Goal: Check status: Check status

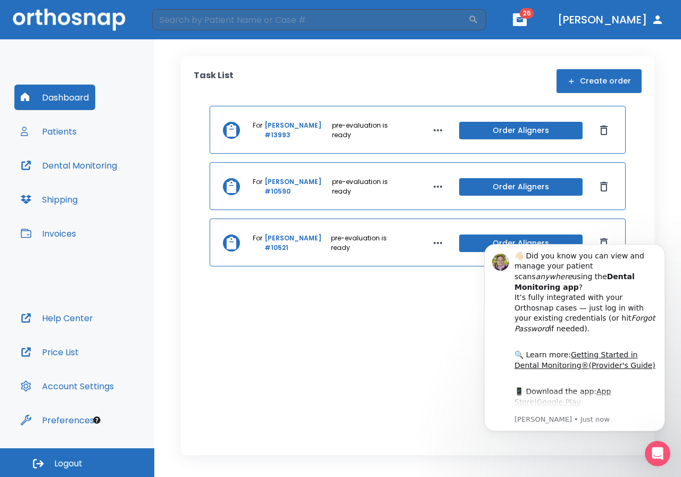
click at [278, 125] on link "[PERSON_NAME] #13993" at bounding box center [296, 130] width 65 height 19
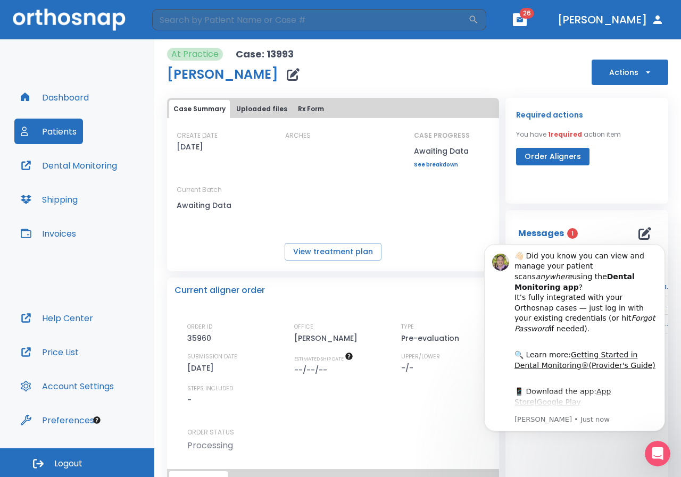
click at [428, 164] on link "See breakdown" at bounding box center [442, 165] width 56 height 6
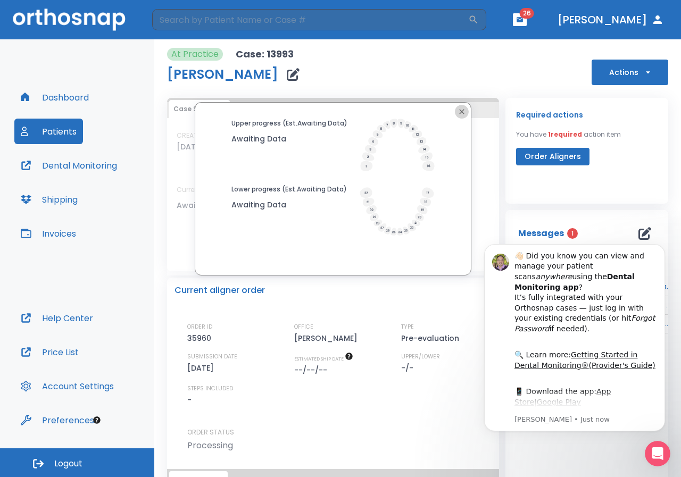
click at [458, 110] on icon "button" at bounding box center [461, 111] width 9 height 9
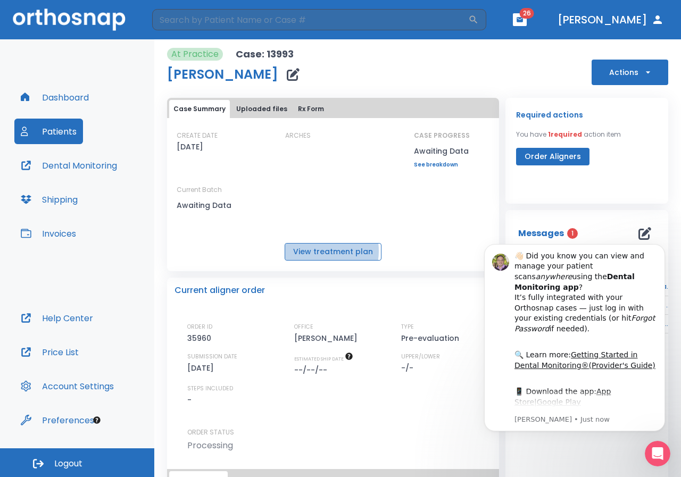
click at [317, 251] on button "View treatment plan" at bounding box center [333, 252] width 97 height 18
click at [198, 107] on button "Case Summary" at bounding box center [199, 109] width 61 height 18
click at [256, 106] on button "Uploaded files" at bounding box center [262, 109] width 60 height 18
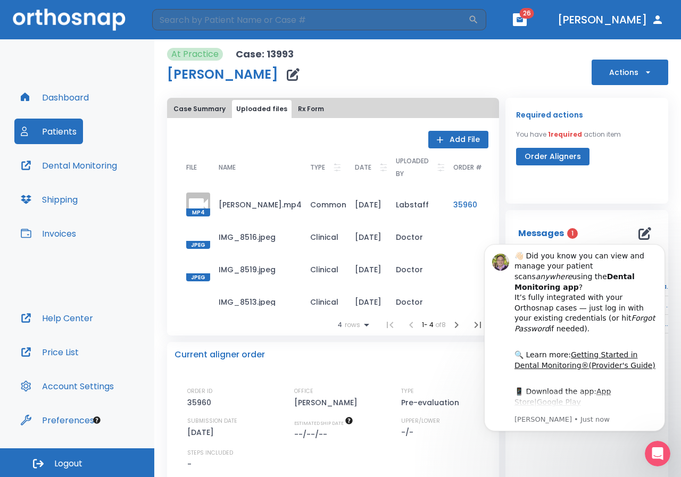
click at [303, 109] on button "Rx Form" at bounding box center [311, 109] width 35 height 18
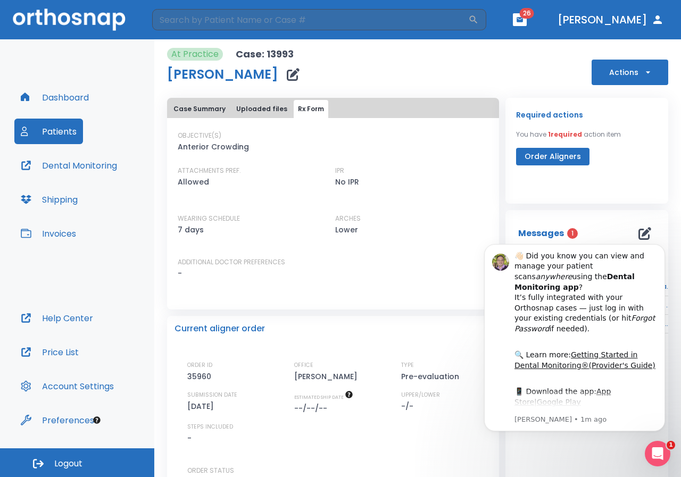
click at [559, 233] on body "👋🏻 Did you know you can view and manage your patient scans anywhere using the D…" at bounding box center [574, 338] width 204 height 212
click at [663, 246] on icon "Dismiss notification" at bounding box center [662, 247] width 6 height 6
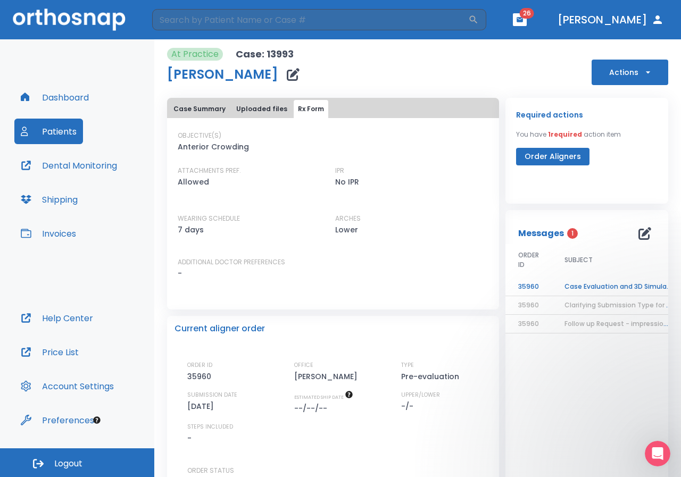
click at [584, 286] on td "Case Evaluation and 3D Simulation Ready" at bounding box center [617, 287] width 133 height 19
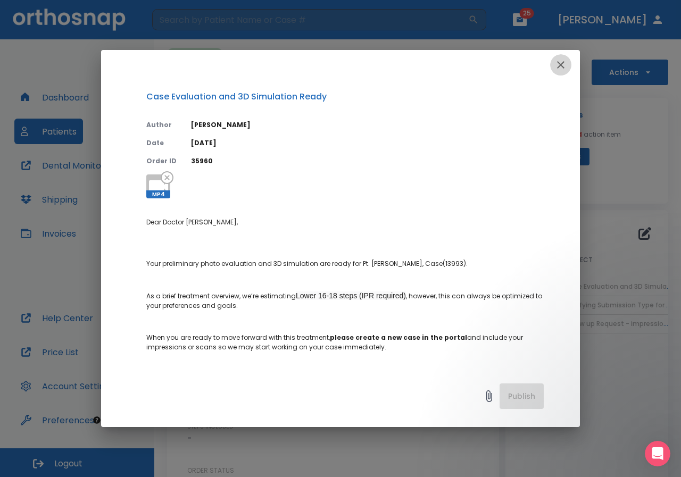
click at [558, 63] on icon "button" at bounding box center [560, 64] width 7 height 7
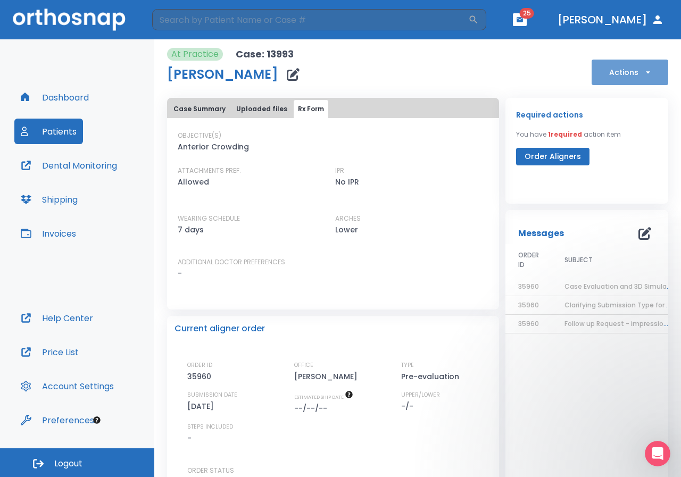
click at [642, 71] on icon "button" at bounding box center [647, 72] width 11 height 11
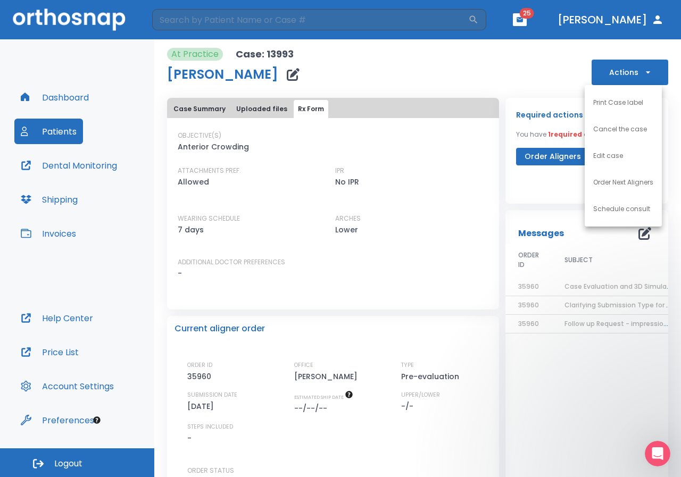
click at [390, 197] on div at bounding box center [340, 238] width 681 height 477
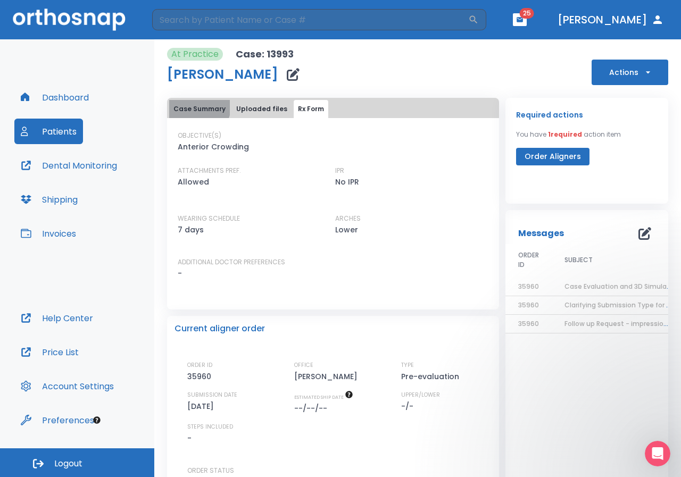
click at [196, 106] on button "Case Summary" at bounding box center [199, 109] width 61 height 18
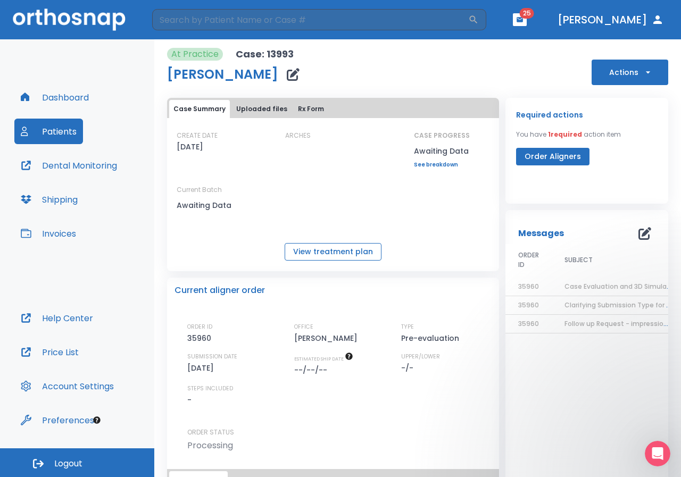
scroll to position [81, 0]
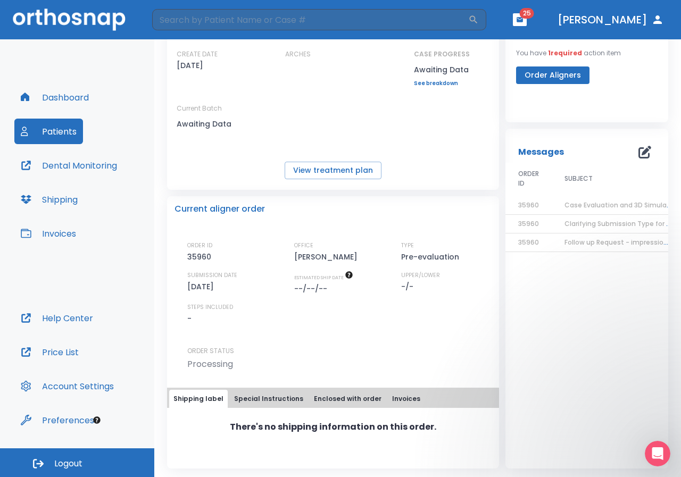
click at [260, 396] on button "Special Instructions" at bounding box center [269, 399] width 78 height 18
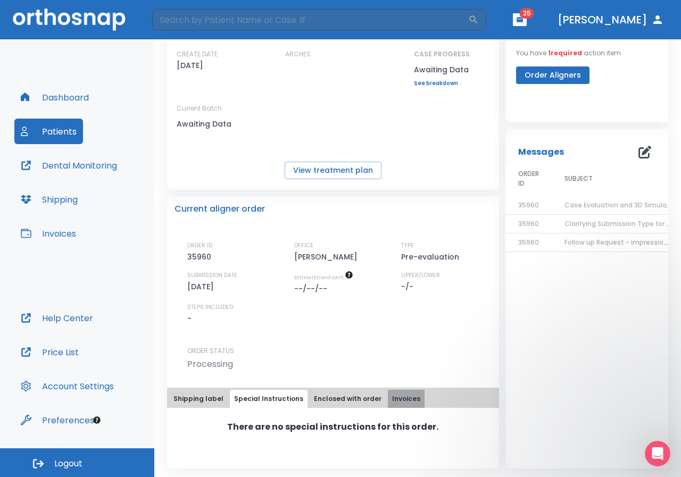
click at [400, 398] on button "Invoices" at bounding box center [406, 399] width 37 height 18
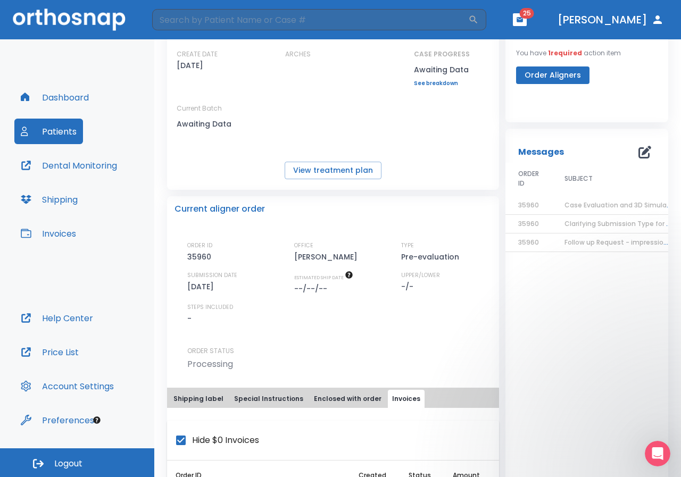
click at [332, 396] on button "Enclosed with order" at bounding box center [348, 399] width 76 height 18
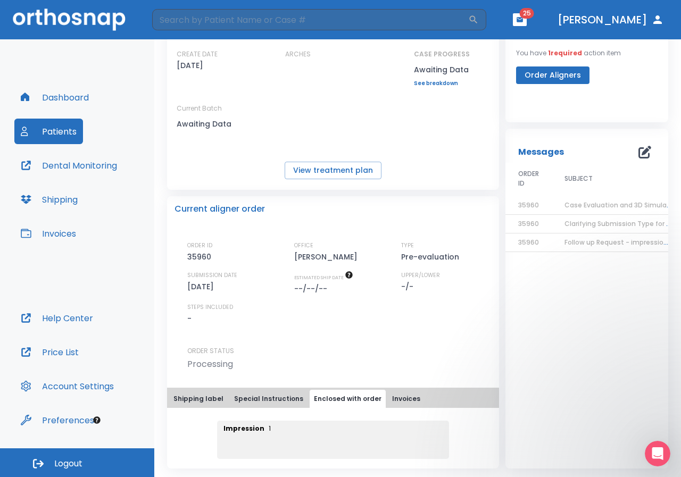
scroll to position [0, 0]
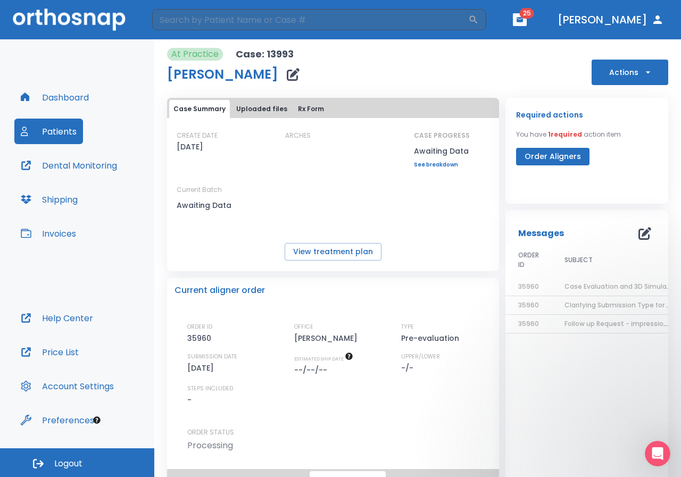
click at [64, 97] on button "Dashboard" at bounding box center [54, 98] width 81 height 26
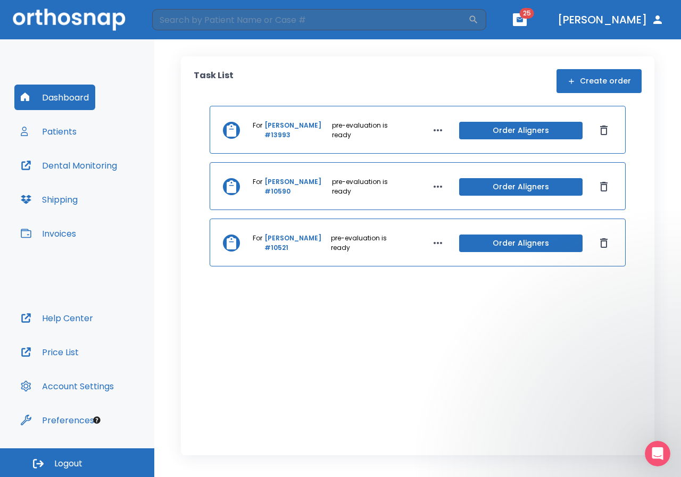
click at [436, 129] on icon "button" at bounding box center [437, 130] width 13 height 13
click at [436, 129] on div at bounding box center [340, 238] width 681 height 477
click at [281, 126] on link "[PERSON_NAME] #13993" at bounding box center [296, 130] width 65 height 19
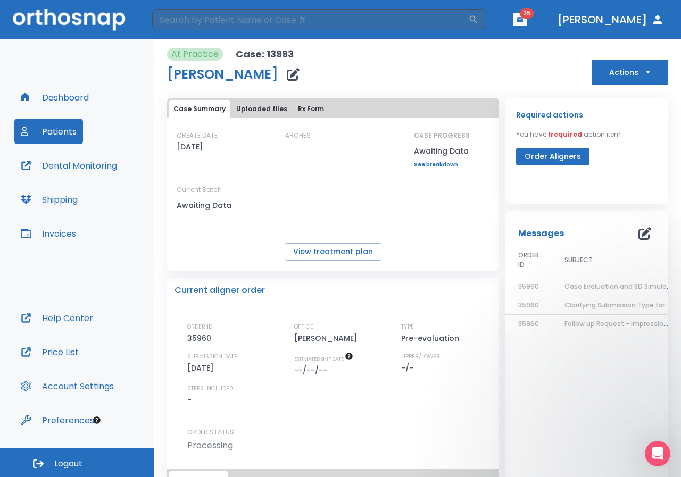
click at [425, 165] on link "See breakdown" at bounding box center [442, 165] width 56 height 6
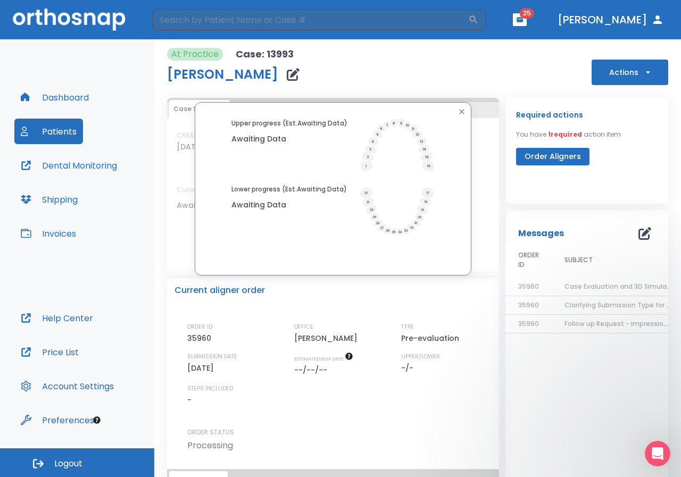
click at [459, 112] on icon "button" at bounding box center [461, 111] width 5 height 5
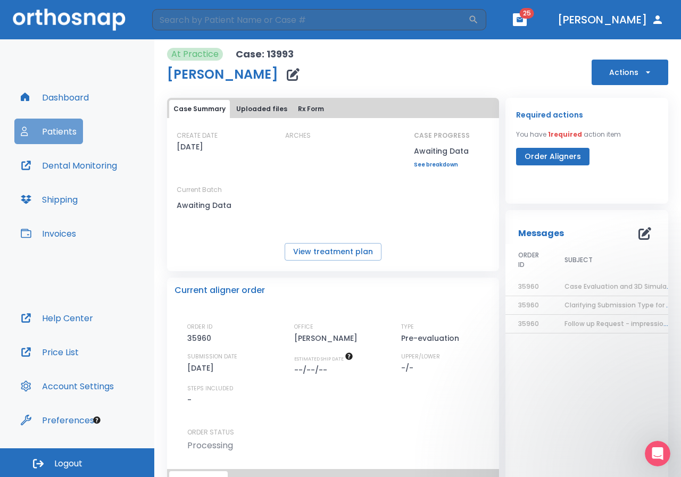
click at [59, 131] on button "Patients" at bounding box center [48, 132] width 69 height 26
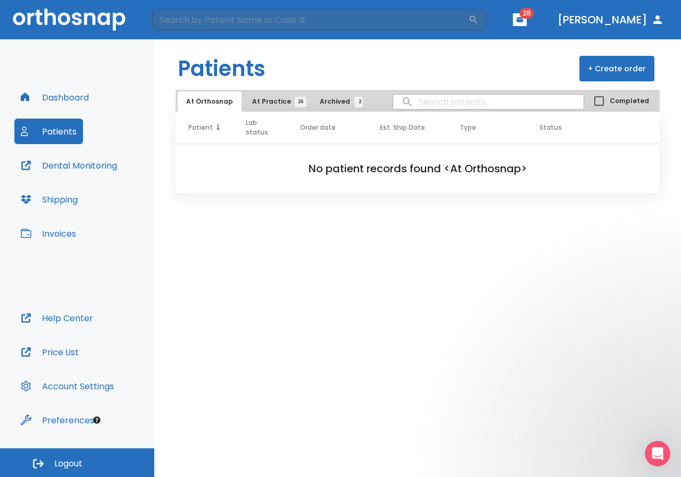
click at [213, 128] on span at bounding box center [216, 128] width 7 height 10
click at [295, 101] on span "26" at bounding box center [301, 102] width 12 height 11
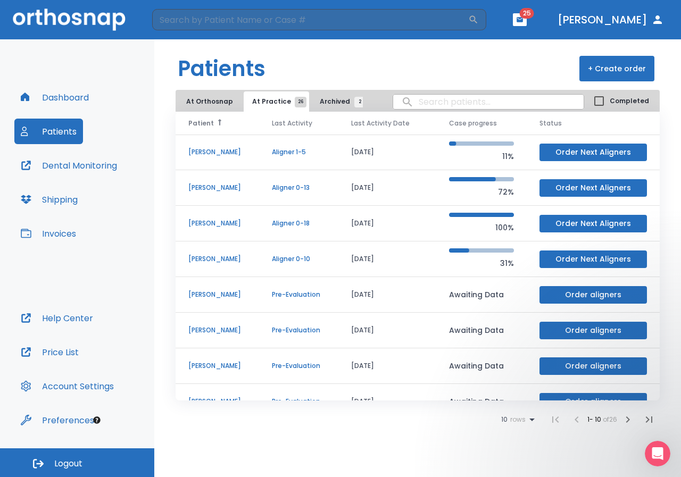
click at [354, 103] on span "2" at bounding box center [359, 102] width 11 height 11
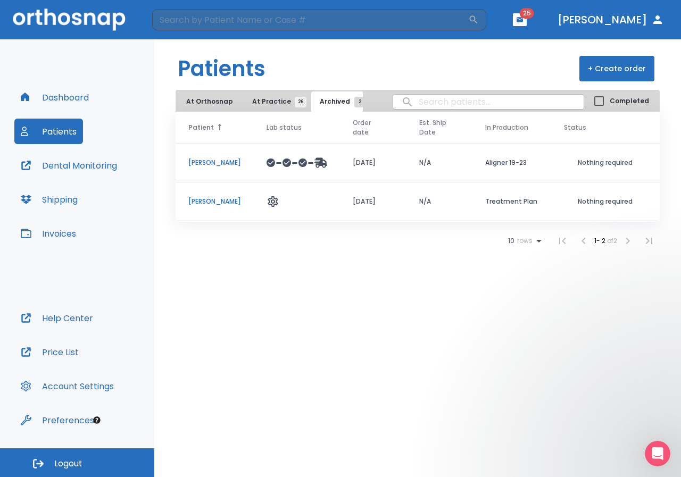
click at [419, 102] on input "search" at bounding box center [488, 101] width 190 height 21
click at [534, 13] on span "25" at bounding box center [527, 13] width 14 height 11
click at [523, 17] on icon "button" at bounding box center [519, 19] width 7 height 7
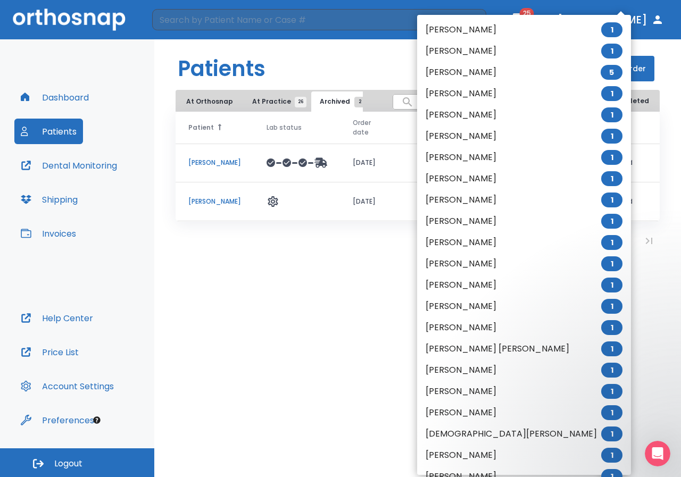
click at [254, 312] on div at bounding box center [340, 238] width 681 height 477
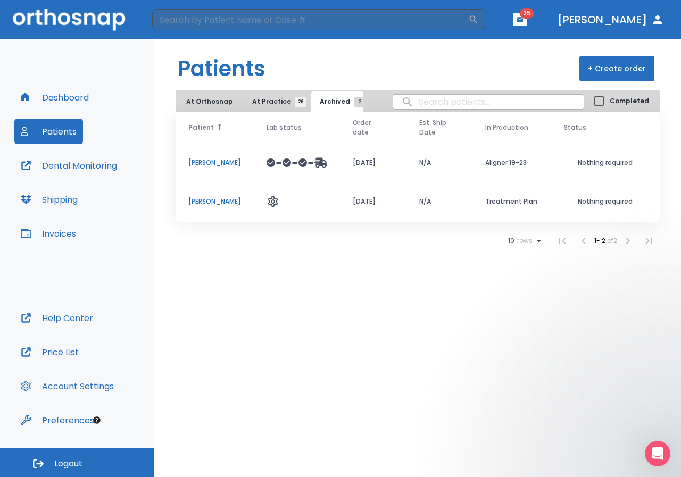
click at [56, 132] on button "Patients" at bounding box center [48, 132] width 69 height 26
click at [216, 103] on button "At Orthosnap" at bounding box center [210, 101] width 64 height 20
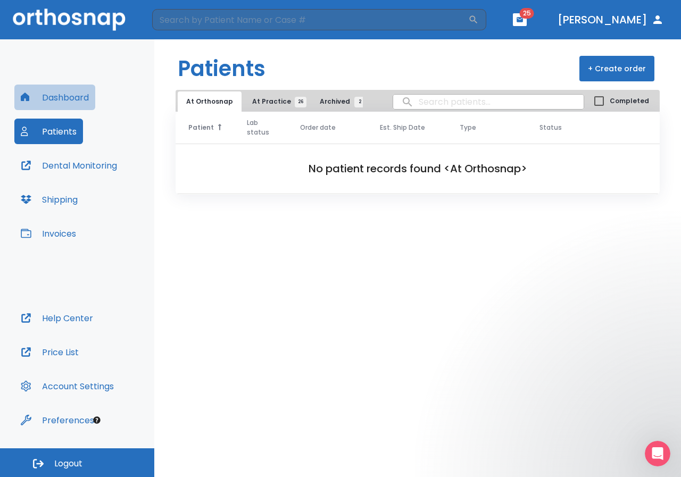
click at [51, 93] on button "Dashboard" at bounding box center [54, 98] width 81 height 26
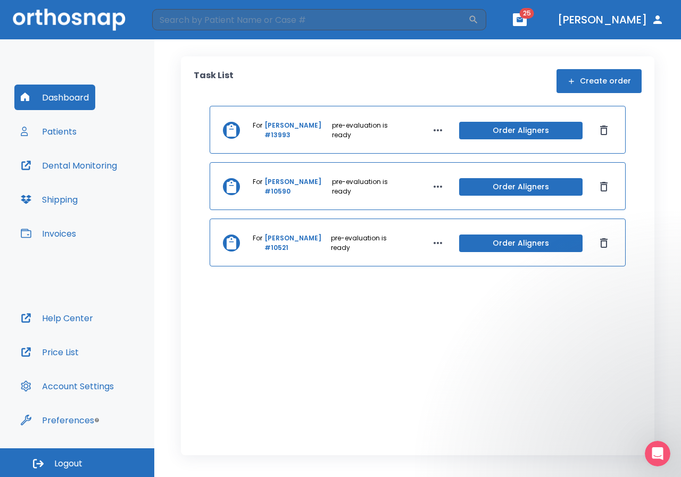
click at [280, 134] on link "[PERSON_NAME] #13993" at bounding box center [296, 130] width 65 height 19
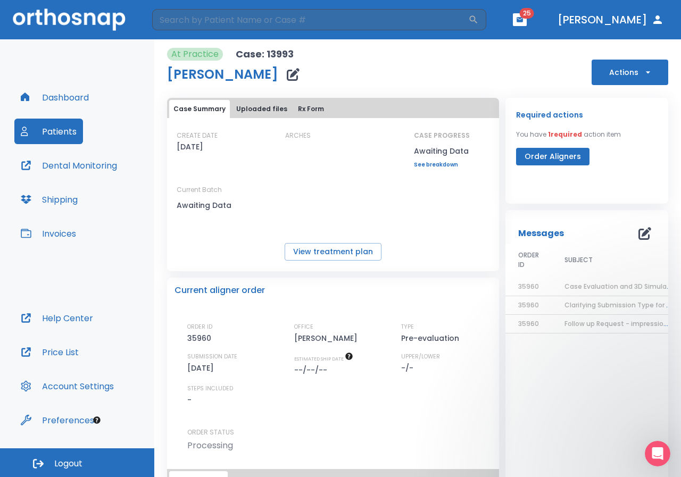
click at [424, 164] on link "See breakdown" at bounding box center [442, 165] width 56 height 6
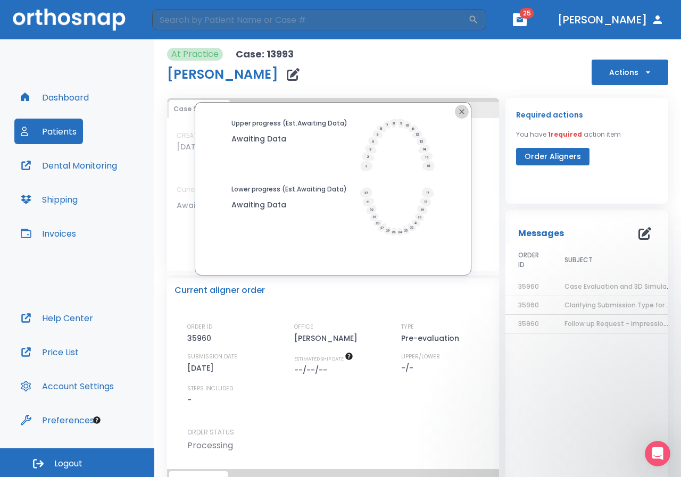
click at [461, 113] on icon "button" at bounding box center [461, 111] width 9 height 9
